Goal: Task Accomplishment & Management: Manage account settings

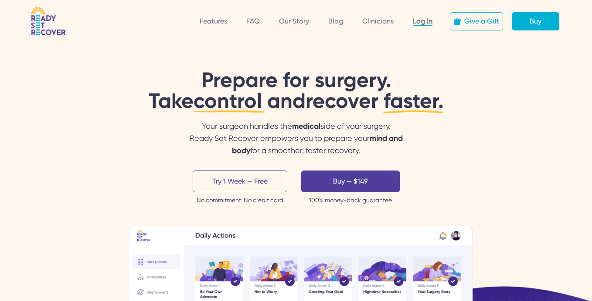
click at [430, 24] on link "Log In" at bounding box center [423, 21] width 20 height 9
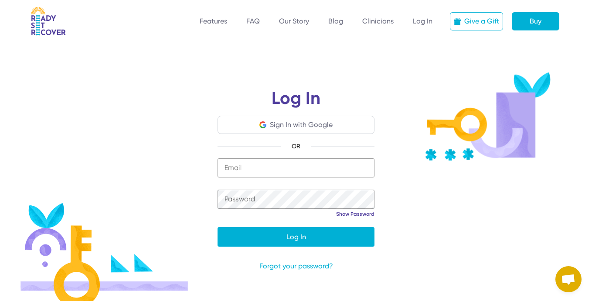
click at [315, 120] on div "Sign In with Google" at bounding box center [301, 125] width 63 height 10
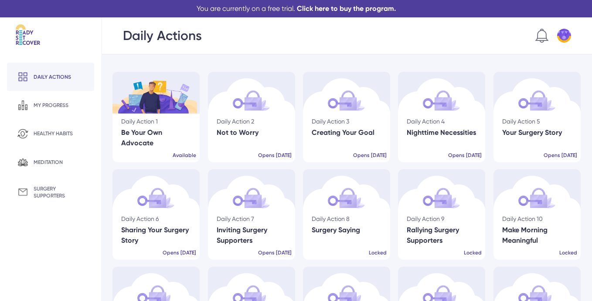
click at [19, 41] on img at bounding box center [28, 34] width 24 height 21
click at [560, 40] on img at bounding box center [564, 36] width 14 height 14
click at [537, 58] on div "Settings" at bounding box center [549, 59] width 26 height 10
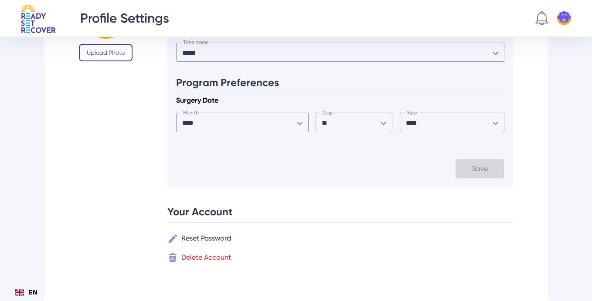
scroll to position [112, 0]
click at [205, 263] on div "Delete Account" at bounding box center [206, 258] width 50 height 10
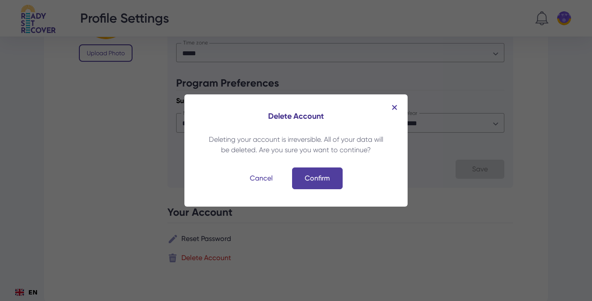
click at [308, 182] on div "Confirm" at bounding box center [317, 179] width 51 height 22
